Goal: Information Seeking & Learning: Learn about a topic

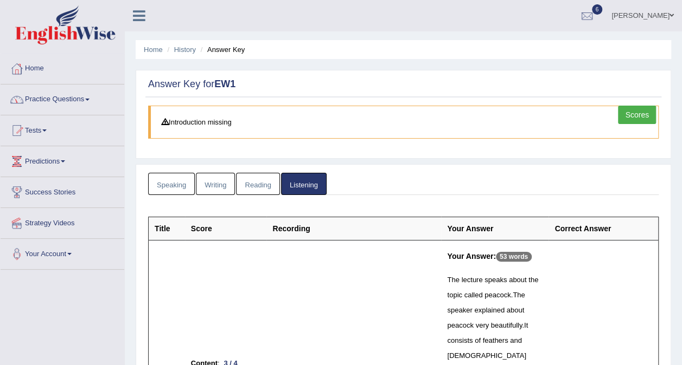
click at [59, 99] on link "Practice Questions" at bounding box center [63, 98] width 124 height 27
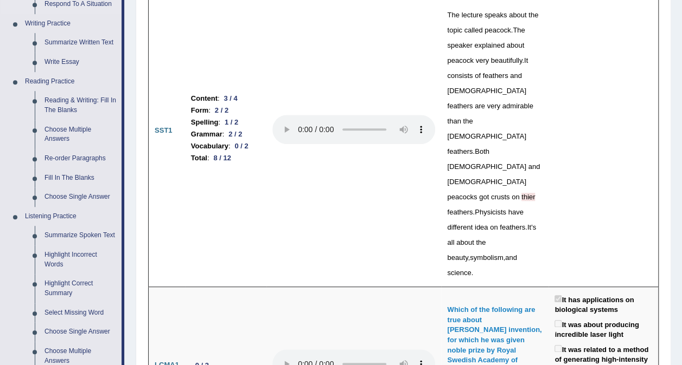
scroll to position [267, 0]
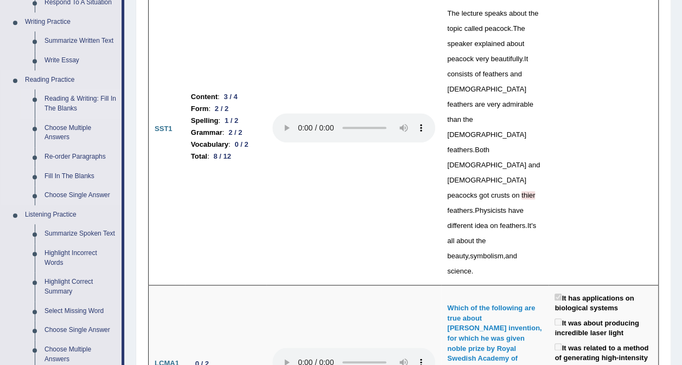
click at [66, 100] on link "Reading & Writing: Fill In The Blanks" at bounding box center [81, 103] width 82 height 29
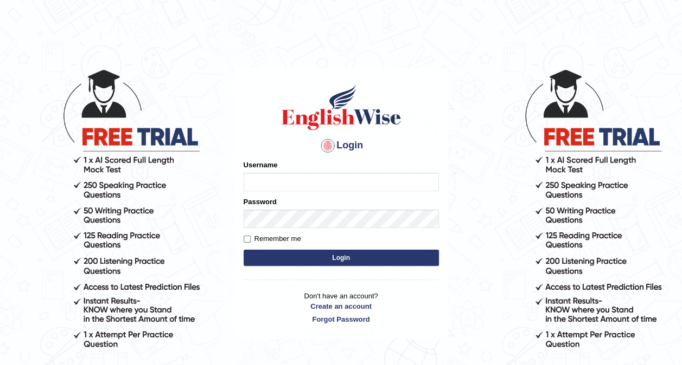
type input "Srinivasarao"
click at [267, 260] on button "Login" at bounding box center [340, 258] width 195 height 16
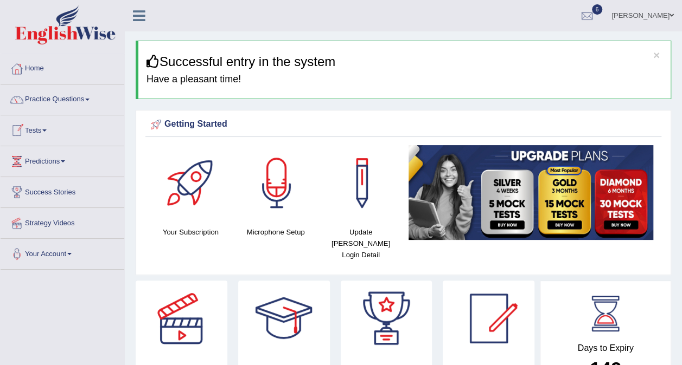
click at [39, 130] on link "Tests" at bounding box center [63, 129] width 124 height 27
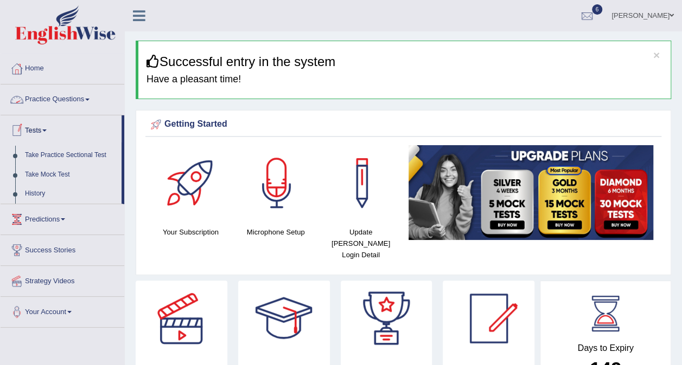
click at [44, 97] on link "Practice Questions" at bounding box center [63, 98] width 124 height 27
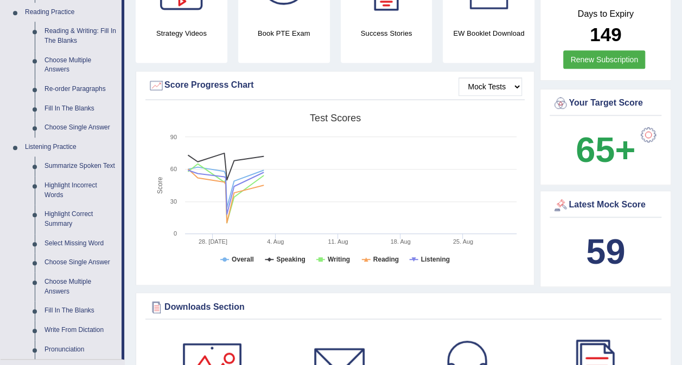
scroll to position [336, 0]
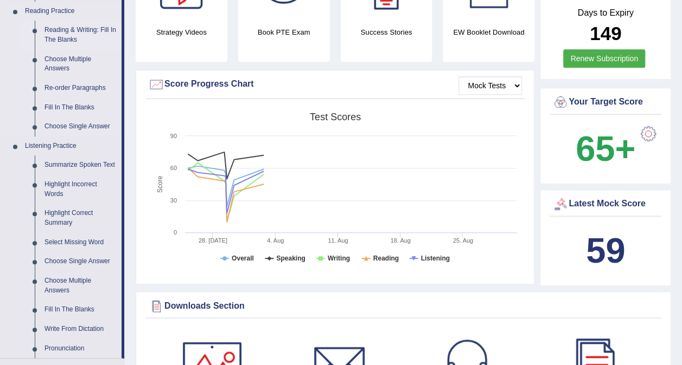
click at [71, 35] on link "Reading & Writing: Fill In The Blanks" at bounding box center [81, 35] width 82 height 29
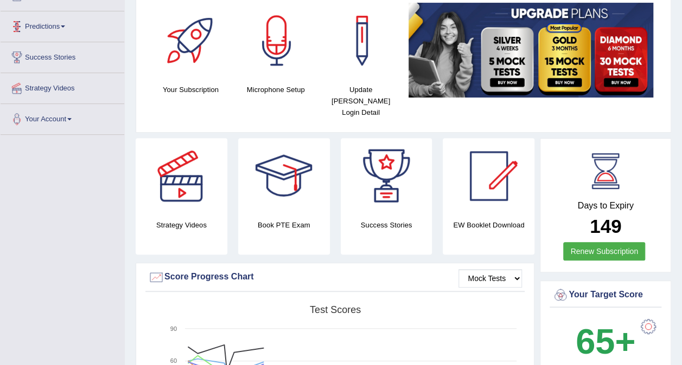
scroll to position [156, 0]
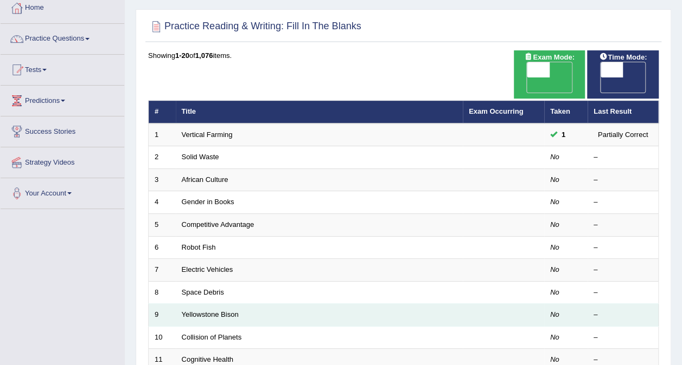
scroll to position [82, 0]
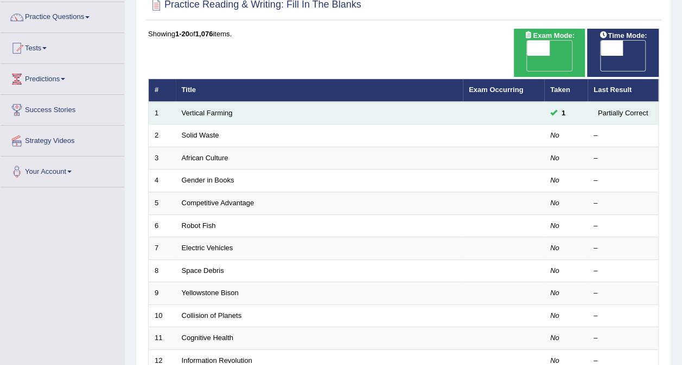
click at [269, 102] on td "Vertical Farming" at bounding box center [319, 113] width 287 height 23
click at [227, 109] on link "Vertical Farming" at bounding box center [207, 113] width 51 height 8
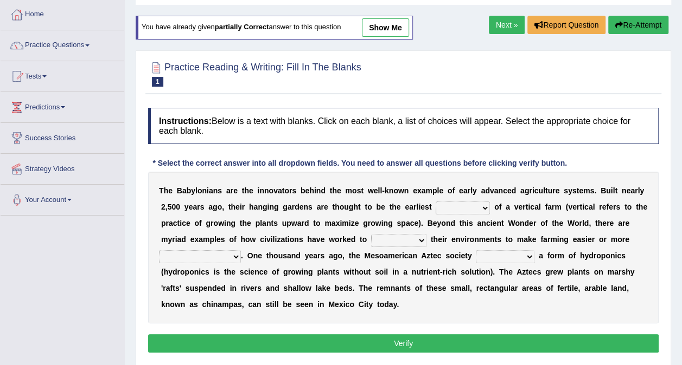
scroll to position [55, 0]
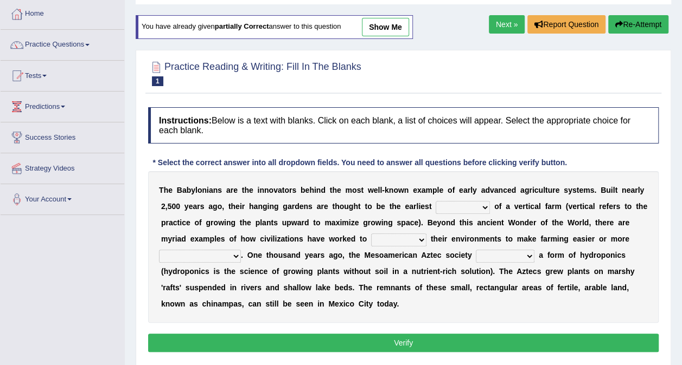
click at [213, 193] on b "n" at bounding box center [215, 190] width 5 height 9
click at [442, 209] on select "prototype failure discredit protocol" at bounding box center [462, 207] width 54 height 13
select select "prototype"
click at [435, 201] on select "prototype failure discredit protocol" at bounding box center [462, 207] width 54 height 13
click at [371, 240] on select "manipulate escape respect disarrange" at bounding box center [398, 240] width 55 height 13
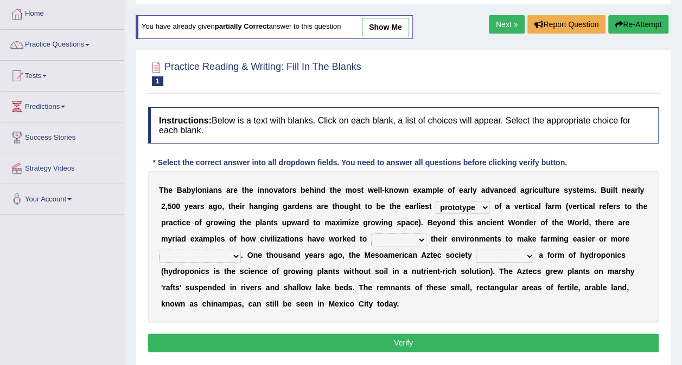
select select "respect"
click at [371, 234] on select "manipulate escape respect disarrange" at bounding box center [398, 240] width 55 height 13
click at [371, 237] on select "manipulate escape respect disarrange" at bounding box center [398, 240] width 55 height 13
click at [241, 250] on select "productive constructive connective counterproductive" at bounding box center [200, 256] width 82 height 13
select select "productive"
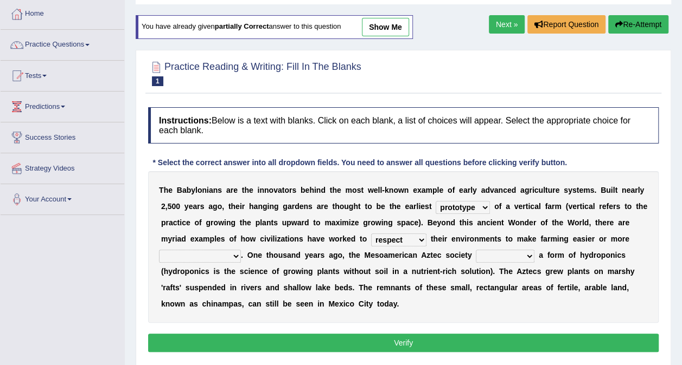
click at [241, 250] on select "productive constructive connective counterproductive" at bounding box center [200, 256] width 82 height 13
click at [476, 252] on select "domineered volunteered pioneered engineered" at bounding box center [505, 256] width 59 height 13
select select "engineered"
click at [476, 250] on select "domineered volunteered pioneered engineered" at bounding box center [505, 256] width 59 height 13
click at [408, 348] on button "Verify" at bounding box center [403, 343] width 510 height 18
